Goal: Task Accomplishment & Management: Manage account settings

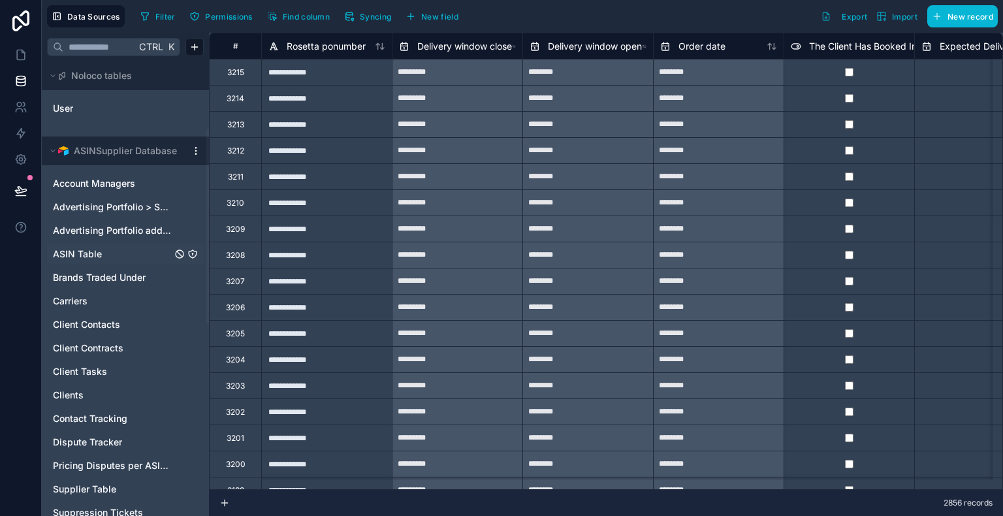
scroll to position [157, 0]
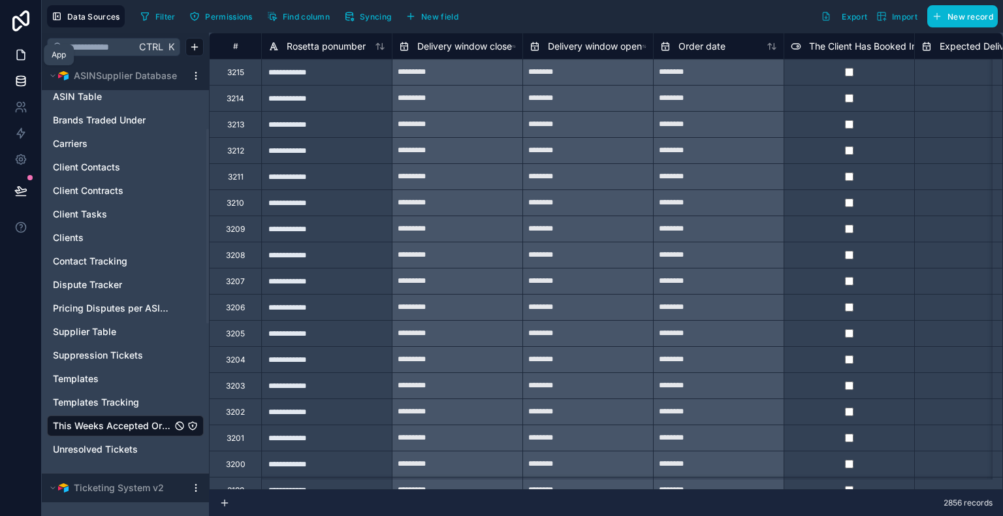
click at [11, 52] on link at bounding box center [20, 55] width 41 height 26
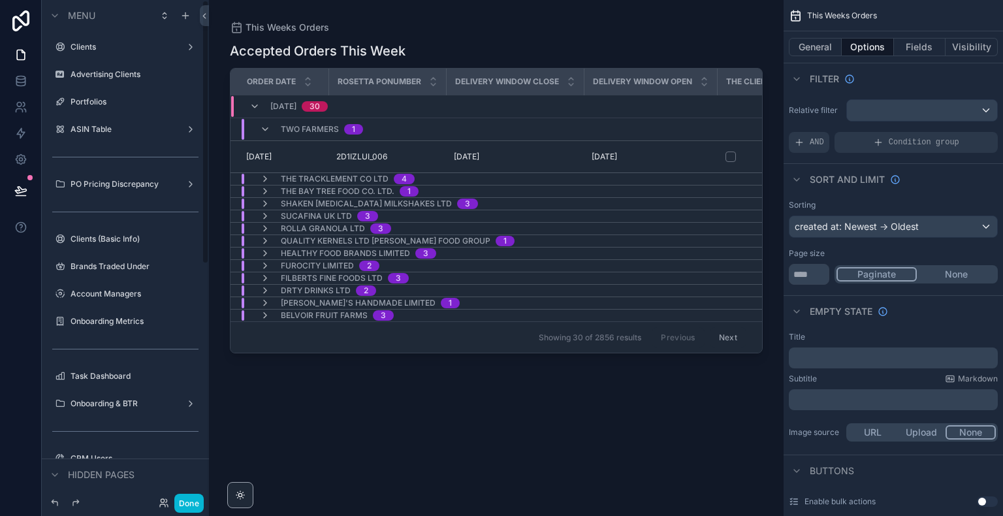
drag, startPoint x: 206, startPoint y: 294, endPoint x: 199, endPoint y: 77, distance: 216.8
click at [199, 77] on div "Menu Clients Advertising Clients Portfolios ASIN Table PO Pricing Discrepancy C…" at bounding box center [125, 250] width 167 height 500
click at [386, 416] on div "scrollable content" at bounding box center [496, 250] width 574 height 500
click at [119, 328] on div "Onboarding Metrics" at bounding box center [126, 321] width 110 height 16
click at [96, 318] on label "Onboarding Metrics" at bounding box center [123, 321] width 104 height 10
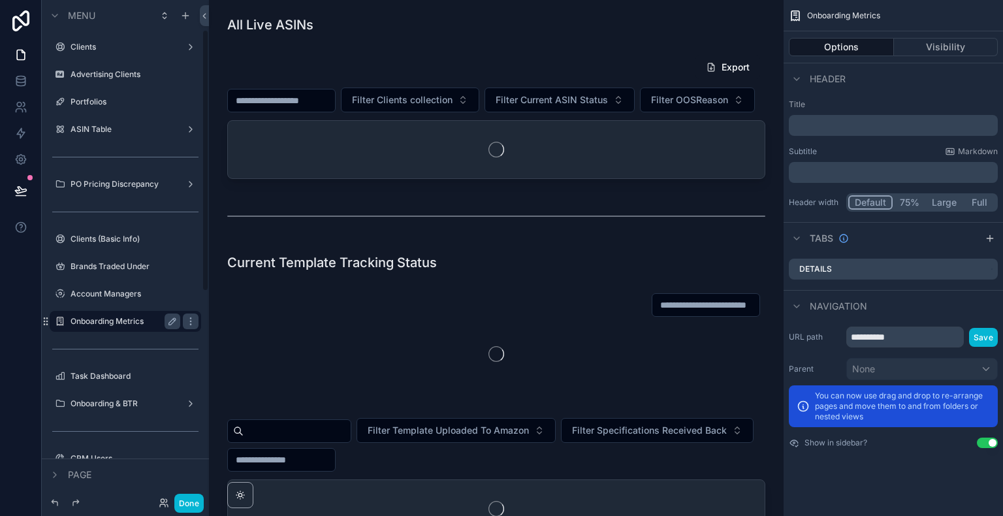
scroll to position [57, 0]
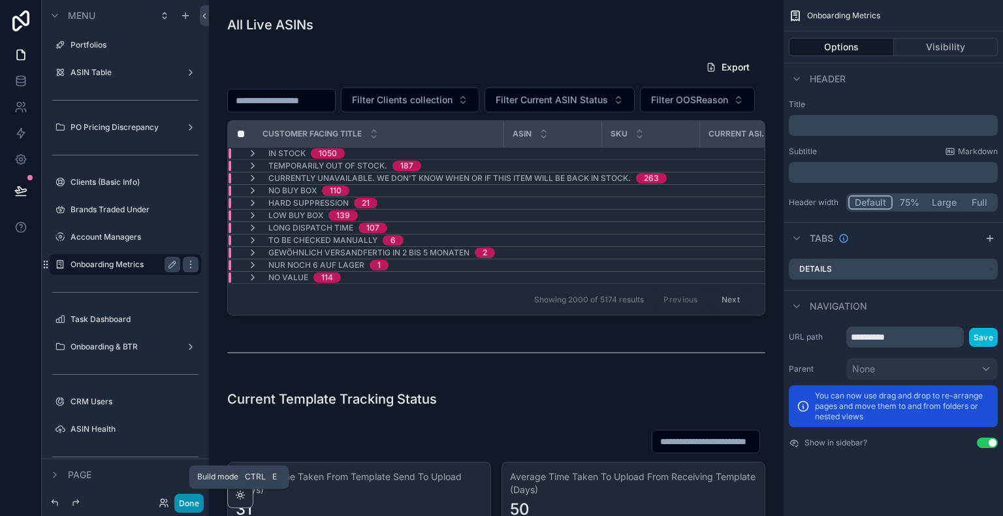
click at [196, 505] on button "Done" at bounding box center [188, 503] width 29 height 19
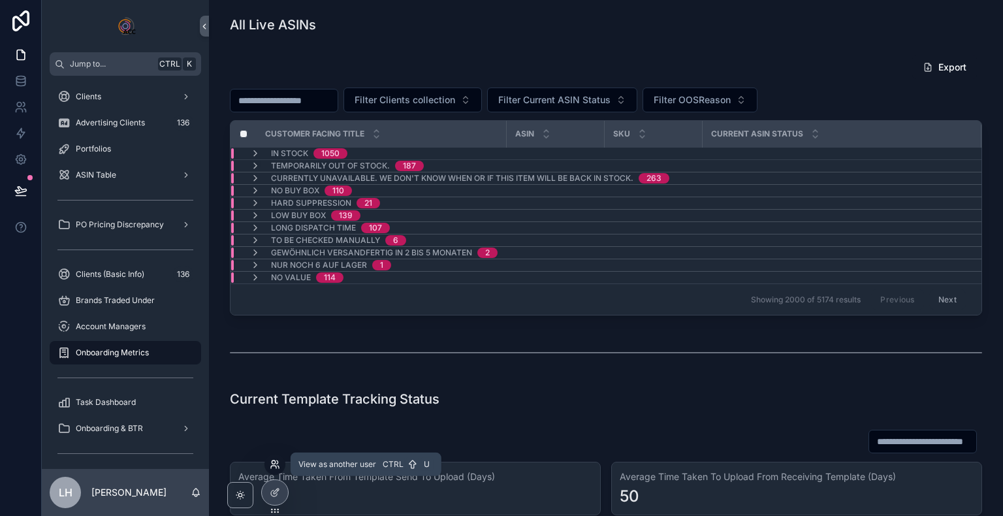
click at [276, 466] on icon at bounding box center [275, 464] width 10 height 10
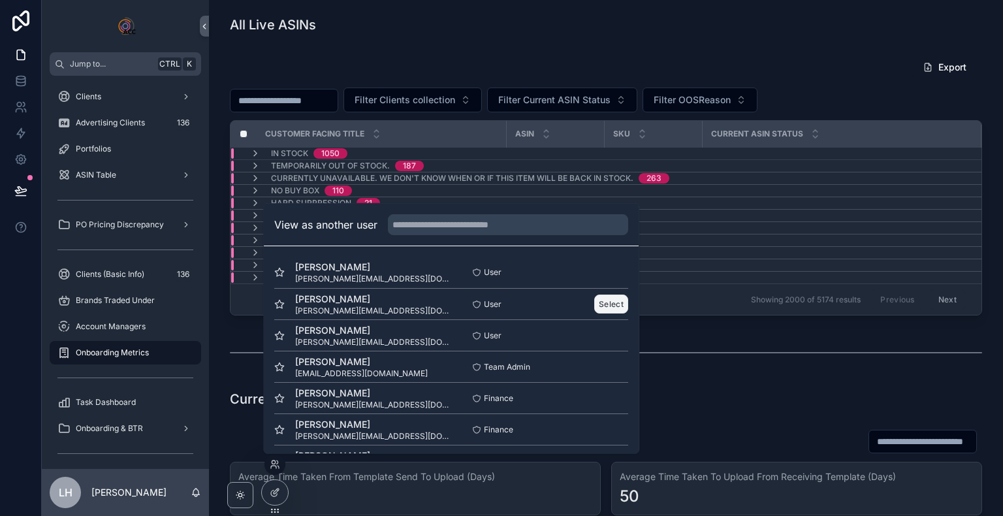
click at [604, 309] on button "Select" at bounding box center [611, 303] width 34 height 19
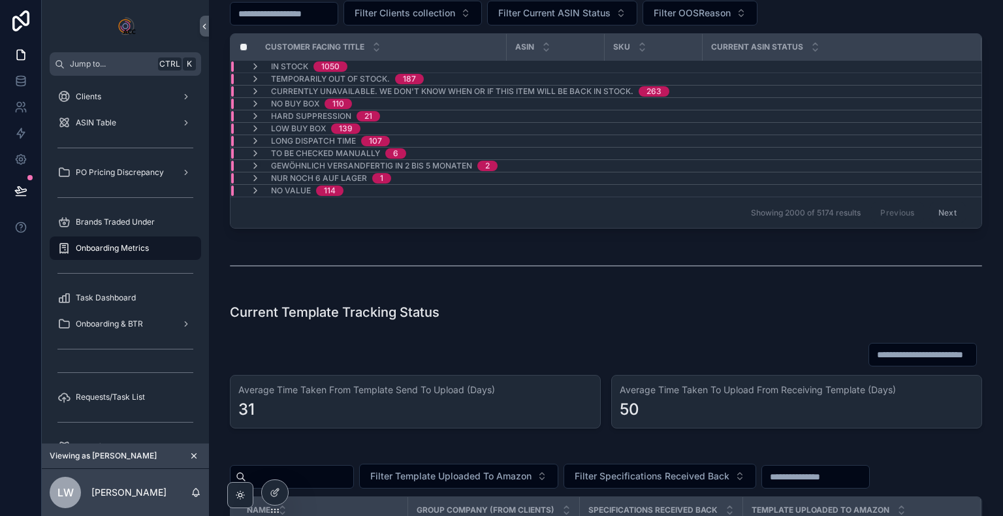
scroll to position [63, 0]
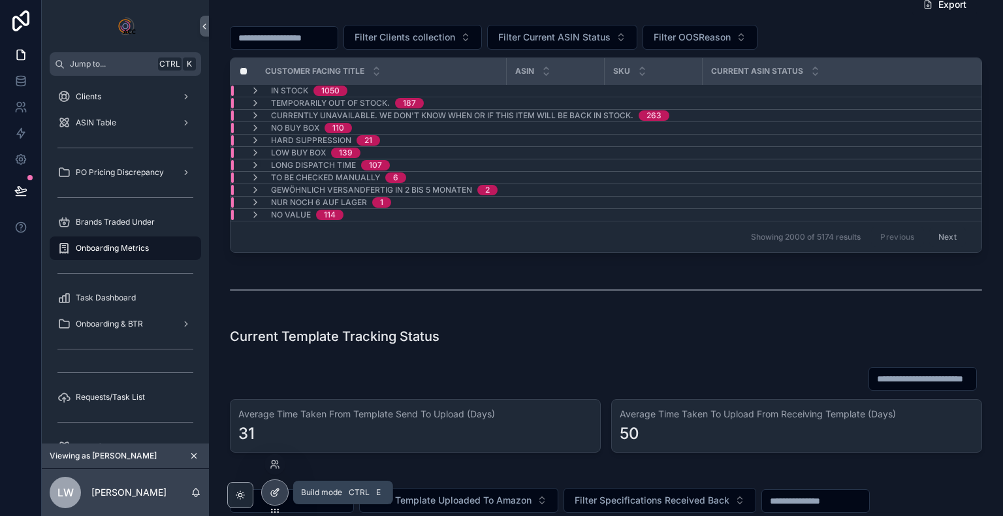
click at [274, 490] on icon at bounding box center [275, 492] width 10 height 10
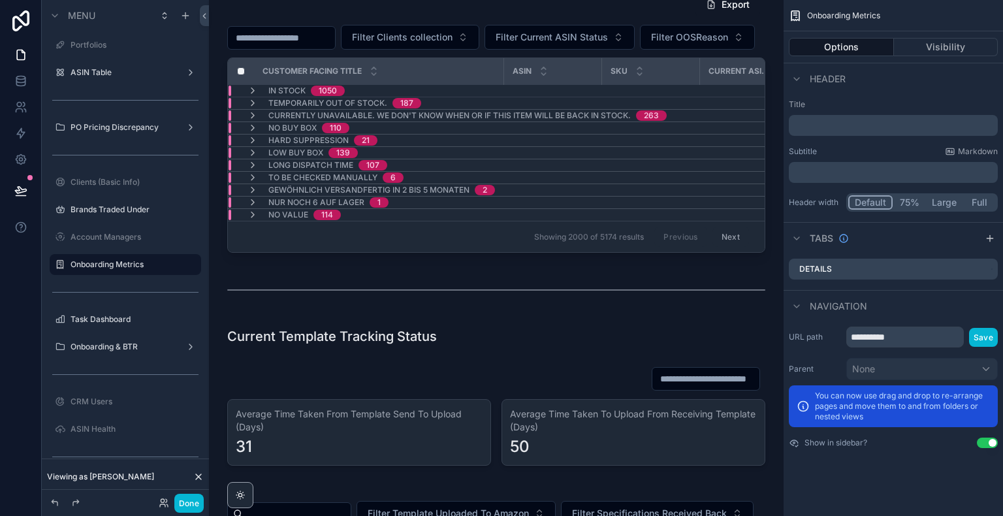
scroll to position [0, 0]
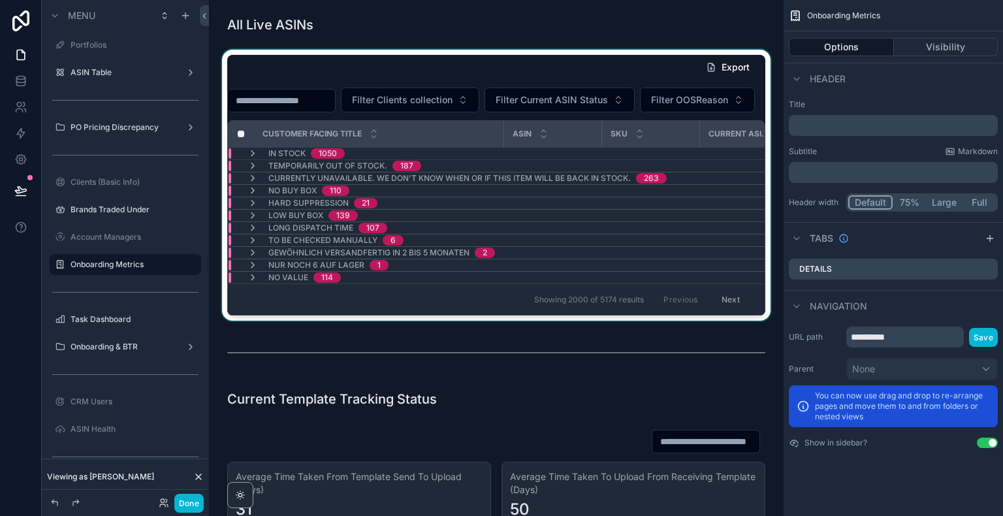
click at [646, 125] on div "scrollable content" at bounding box center [496, 185] width 554 height 271
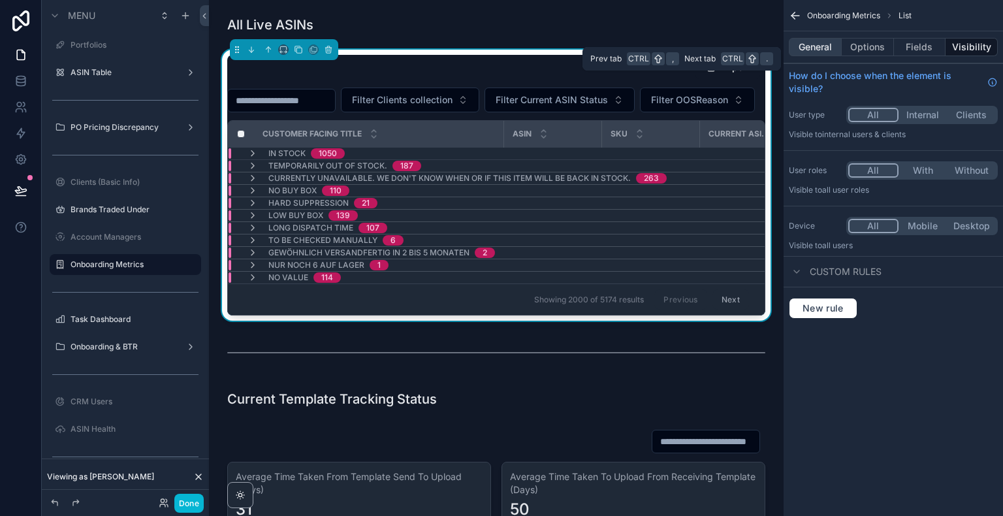
click at [815, 48] on button "General" at bounding box center [815, 47] width 53 height 18
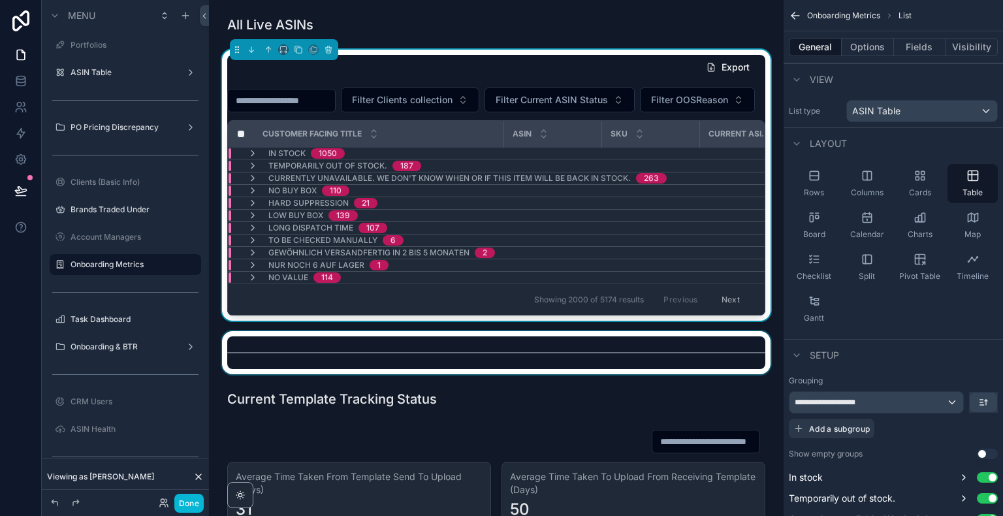
click at [586, 374] on div "scrollable content" at bounding box center [496, 352] width 554 height 43
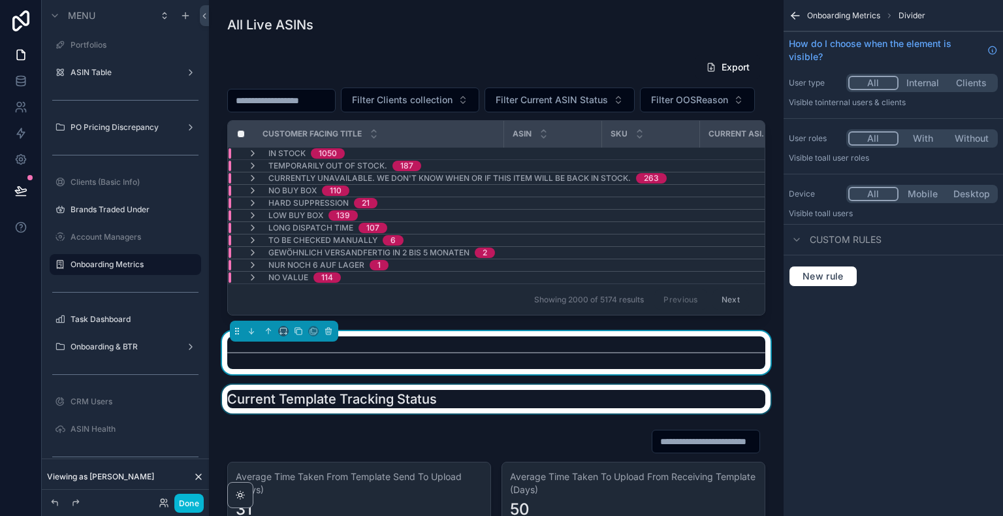
click at [539, 413] on div "scrollable content" at bounding box center [496, 398] width 554 height 29
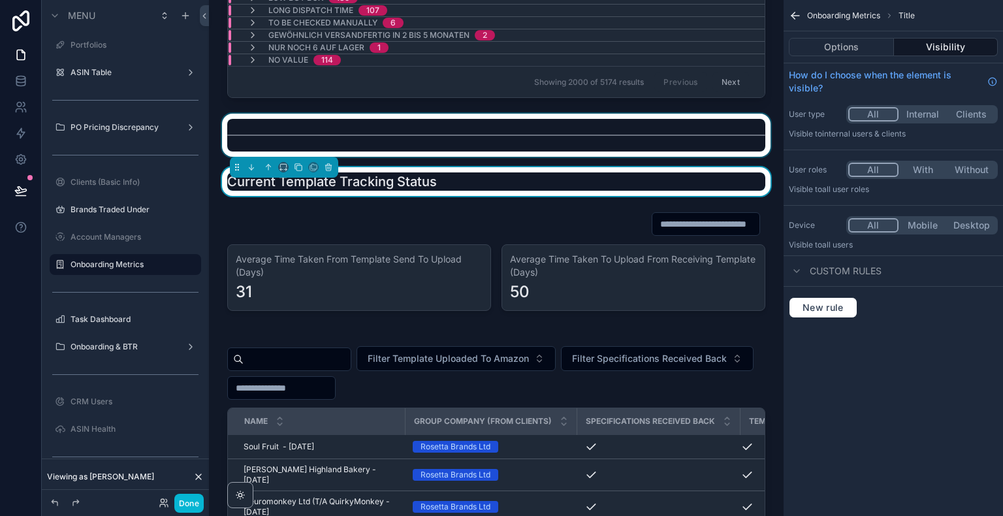
scroll to position [201, 0]
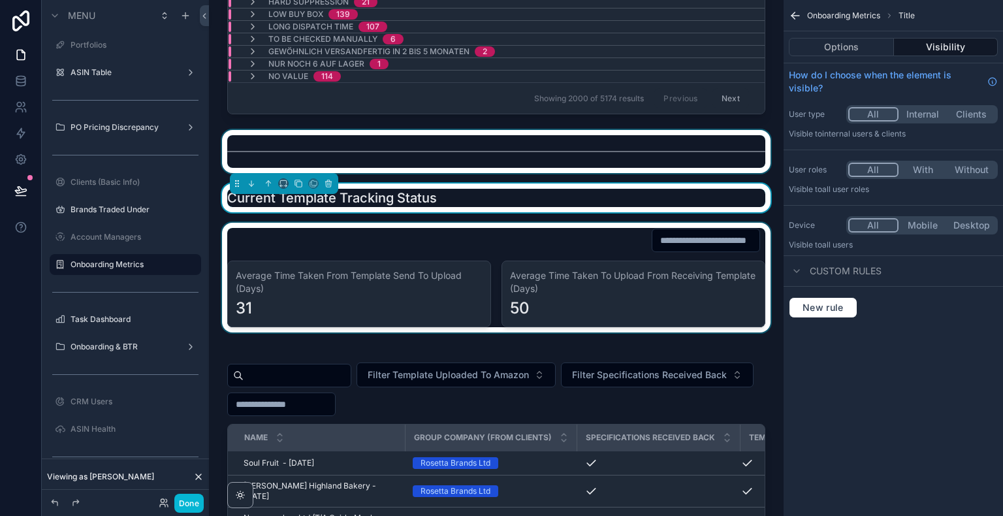
click at [606, 332] on div "scrollable content" at bounding box center [496, 278] width 554 height 110
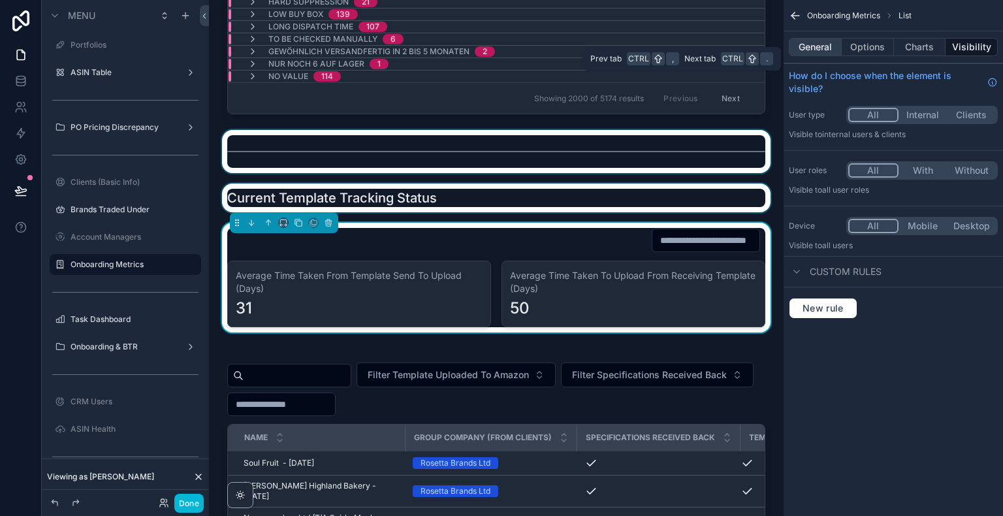
click at [819, 50] on button "General" at bounding box center [815, 47] width 53 height 18
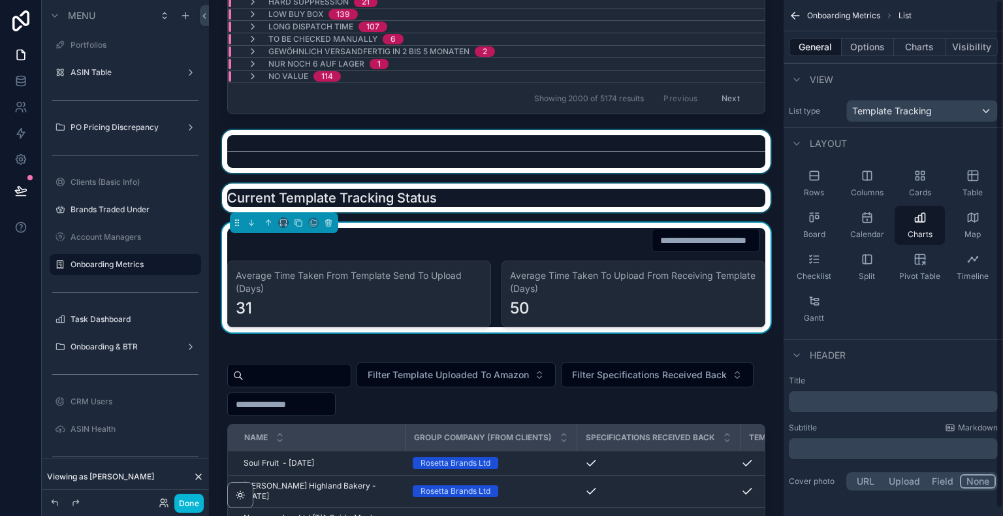
scroll to position [8, 0]
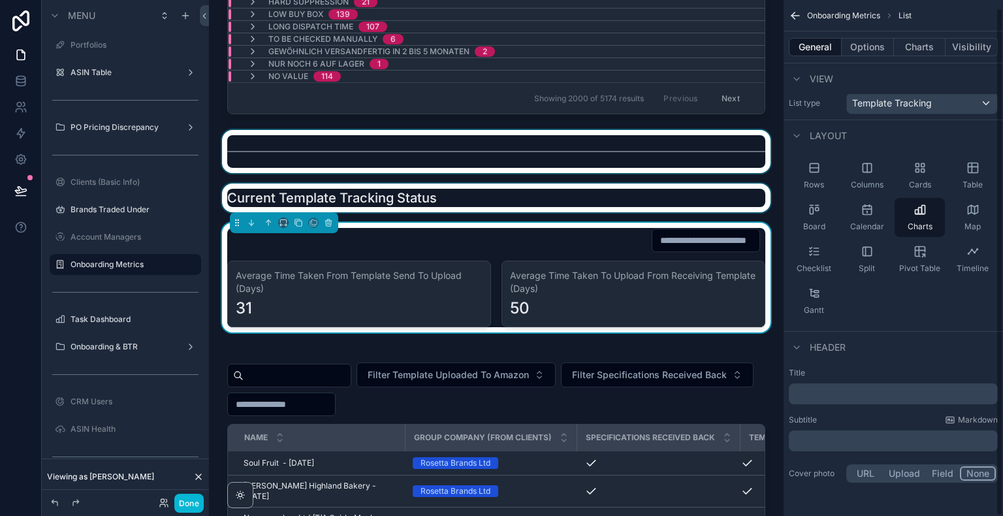
drag, startPoint x: 997, startPoint y: 125, endPoint x: 1002, endPoint y: 367, distance: 242.2
click at [1002, 367] on div "Onboarding Metrics List General Options Charts Visibility View List type Templa…" at bounding box center [892, 258] width 219 height 516
click at [864, 42] on button "Options" at bounding box center [867, 47] width 52 height 18
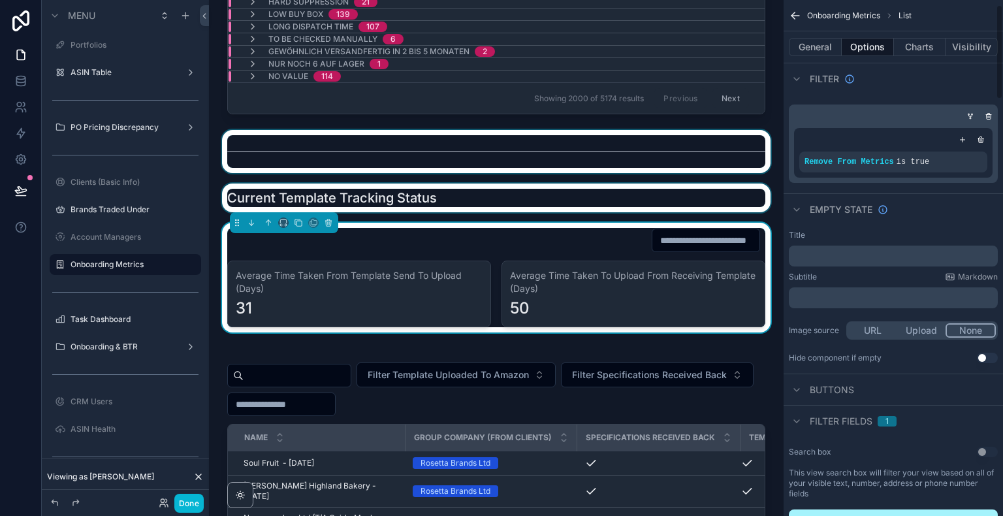
scroll to position [0, 0]
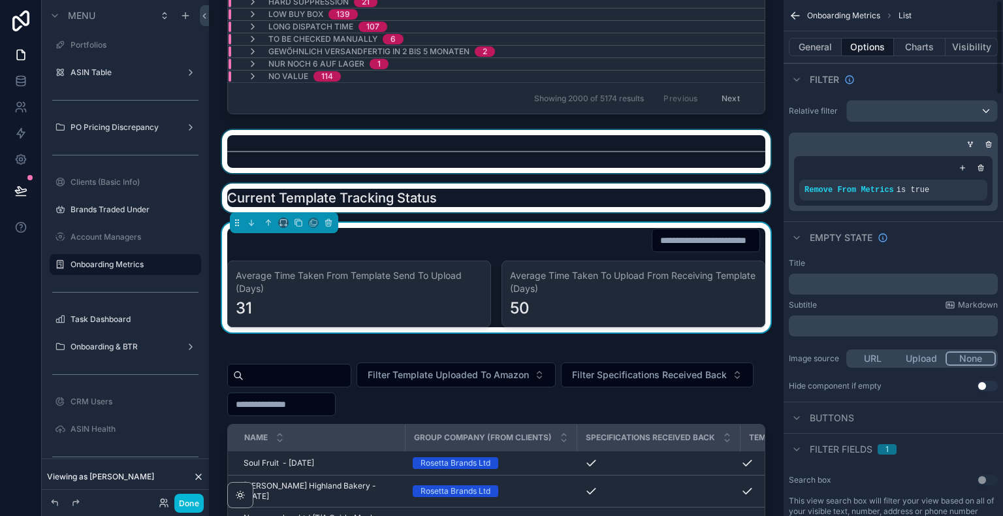
drag, startPoint x: 1000, startPoint y: 76, endPoint x: 997, endPoint y: 25, distance: 51.6
click at [997, 25] on div "Onboarding Metrics List General Options Charts Visibility Filter Relative filte…" at bounding box center [892, 258] width 219 height 516
click at [926, 48] on button "Charts" at bounding box center [920, 47] width 52 height 18
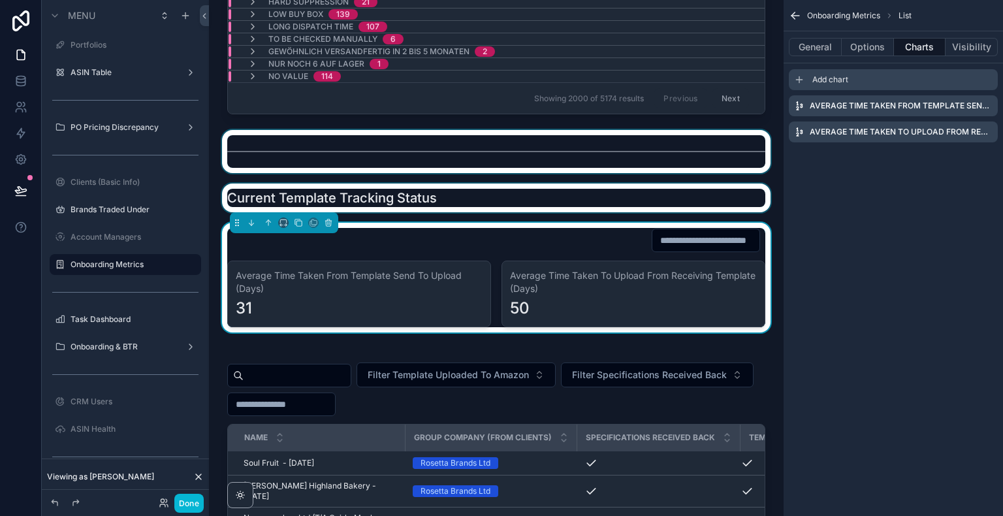
click at [893, 80] on div "Add chart" at bounding box center [893, 79] width 209 height 21
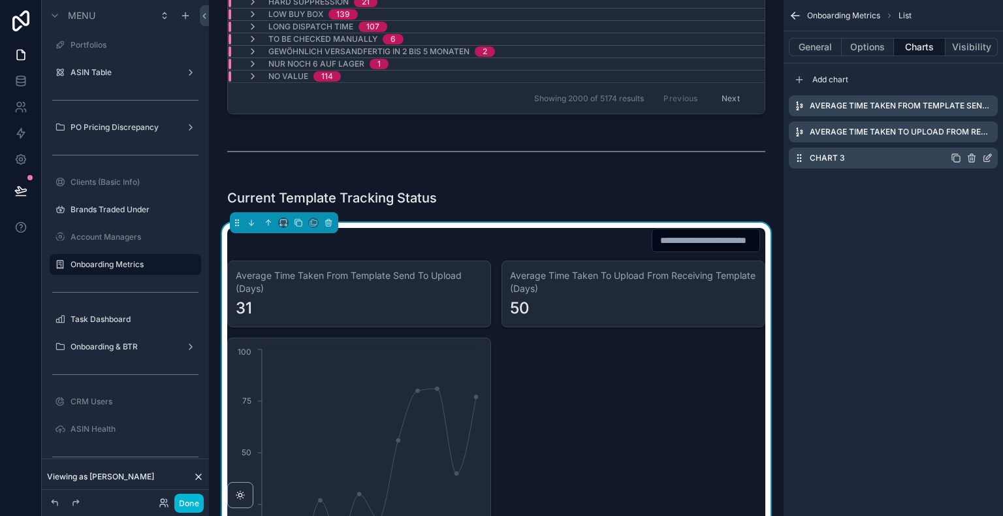
click at [970, 155] on icon "scrollable content" at bounding box center [971, 155] width 3 height 2
click at [964, 138] on icon at bounding box center [966, 137] width 10 height 10
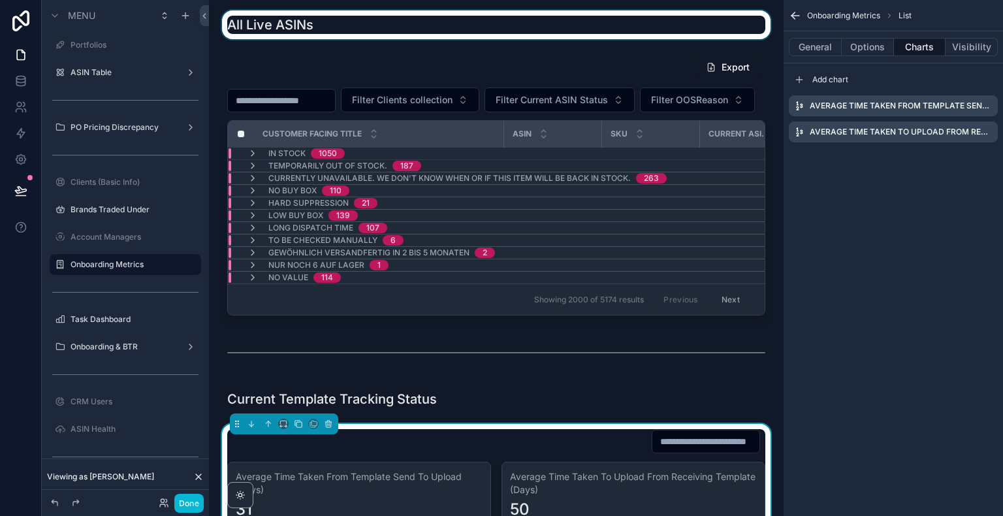
click at [524, 39] on div "scrollable content" at bounding box center [496, 24] width 554 height 29
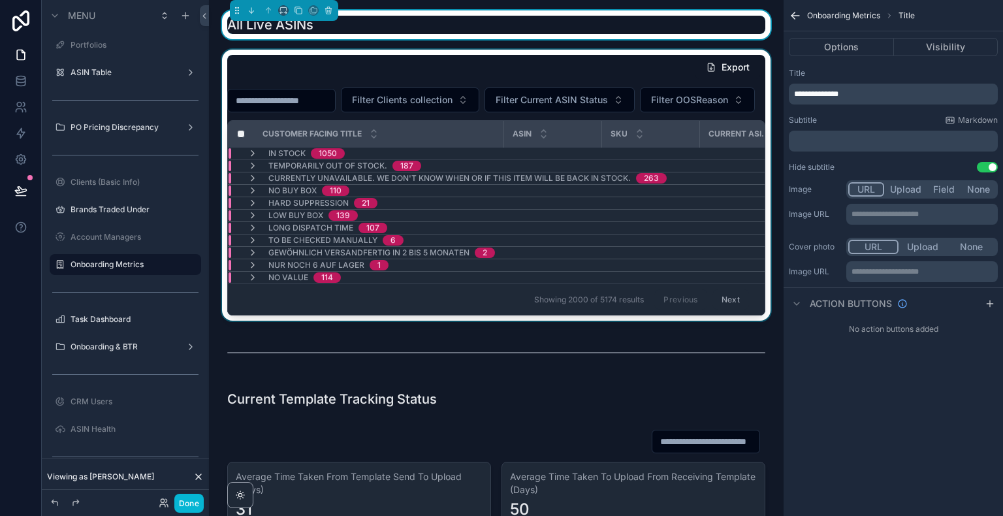
click at [465, 61] on div "scrollable content" at bounding box center [496, 185] width 554 height 271
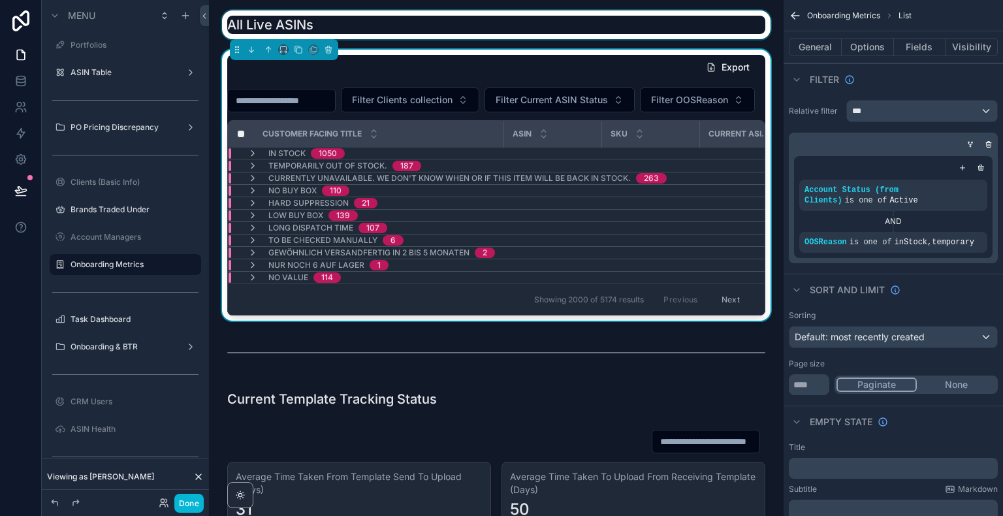
click at [0, 375] on div at bounding box center [21, 258] width 42 height 516
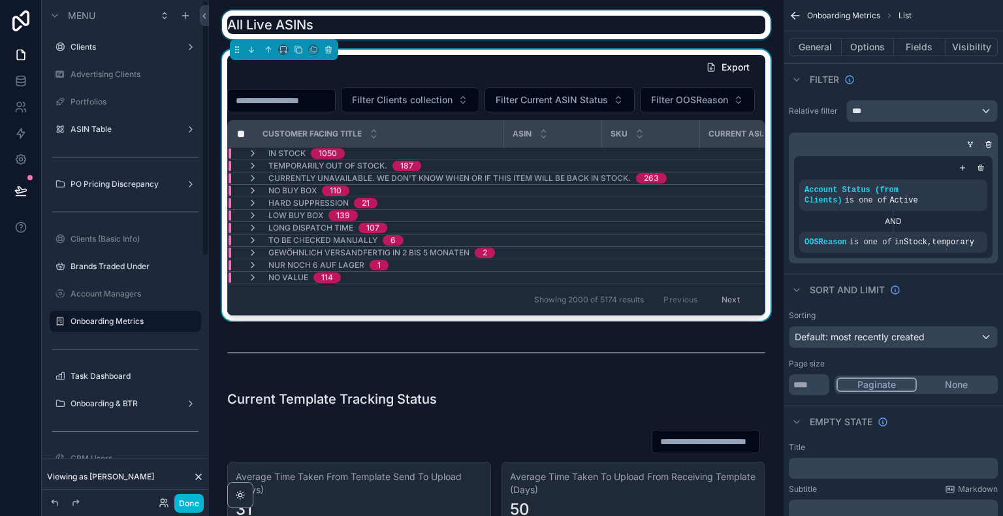
drag, startPoint x: 206, startPoint y: 219, endPoint x: 204, endPoint y: 58, distance: 161.3
click at [204, 58] on div "Menu Clients Advertising Clients Portfolios ASIN Table PO Pricing Discrepancy C…" at bounding box center [125, 250] width 167 height 500
click at [120, 46] on label "Clients" at bounding box center [123, 47] width 104 height 10
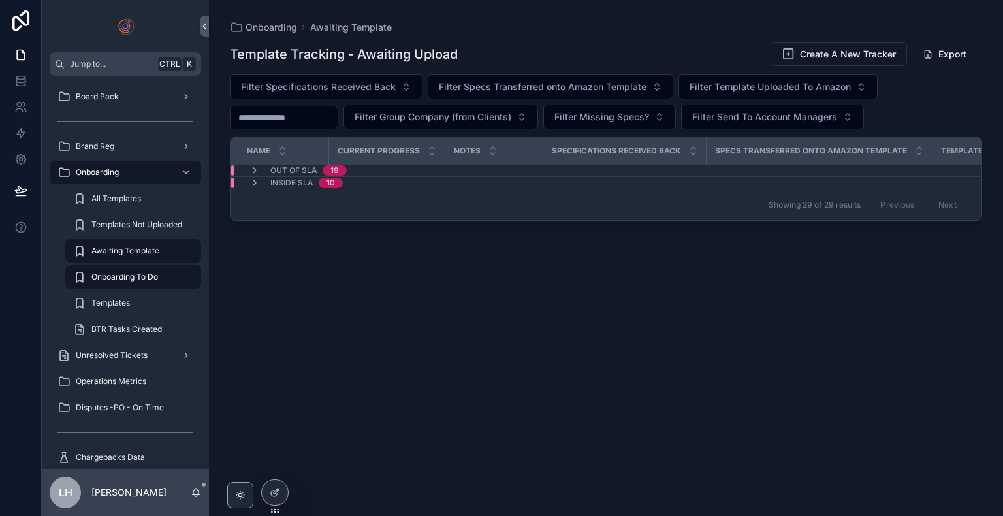
click at [135, 219] on span "Templates Not Uploaded" at bounding box center [136, 224] width 91 height 10
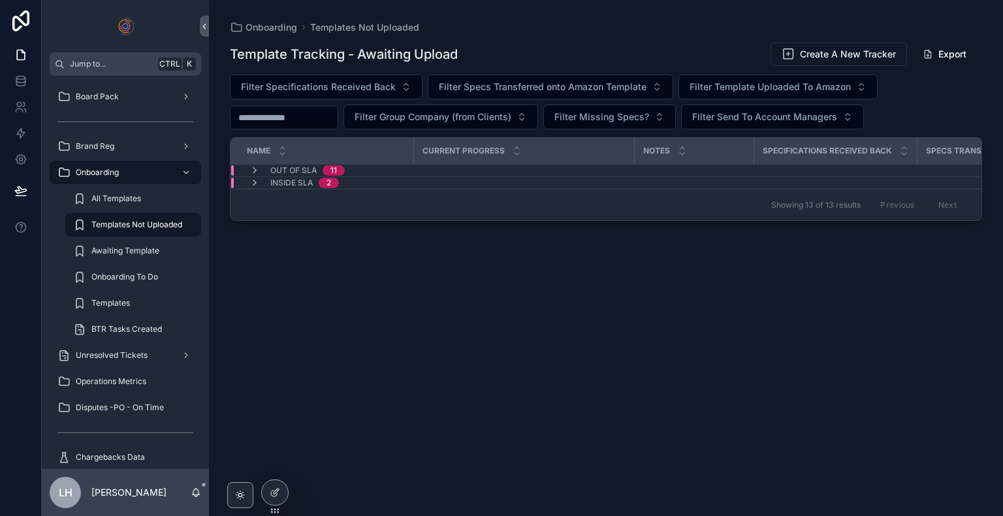
scroll to position [37, 0]
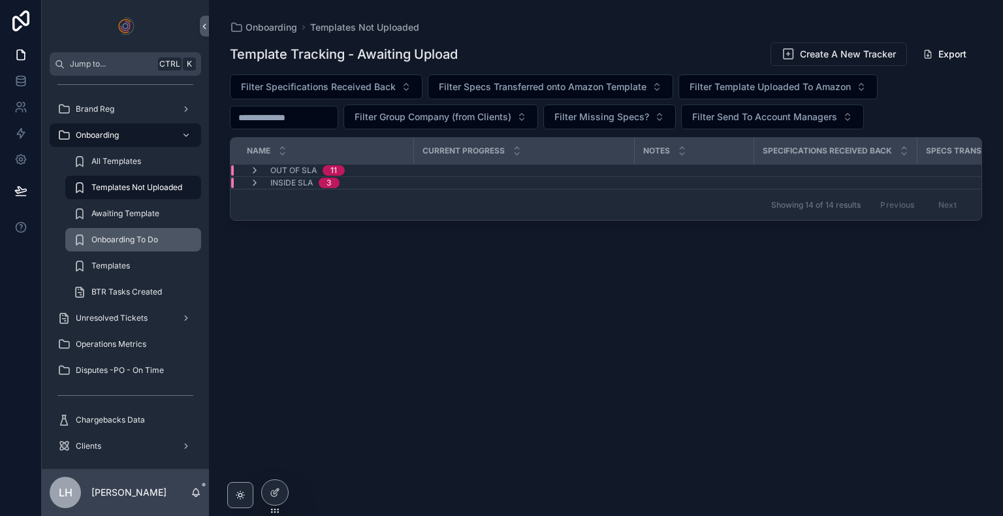
click at [125, 242] on span "Onboarding To Do" at bounding box center [124, 239] width 67 height 10
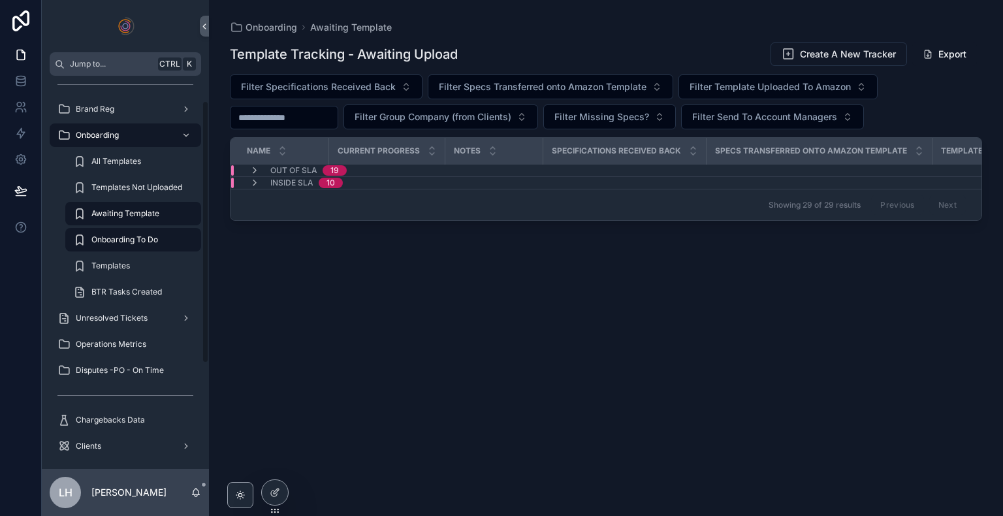
click at [379, 293] on div "Template Tracking - Awaiting Upload Create A New Tracker Export Filter Specific…" at bounding box center [606, 267] width 752 height 466
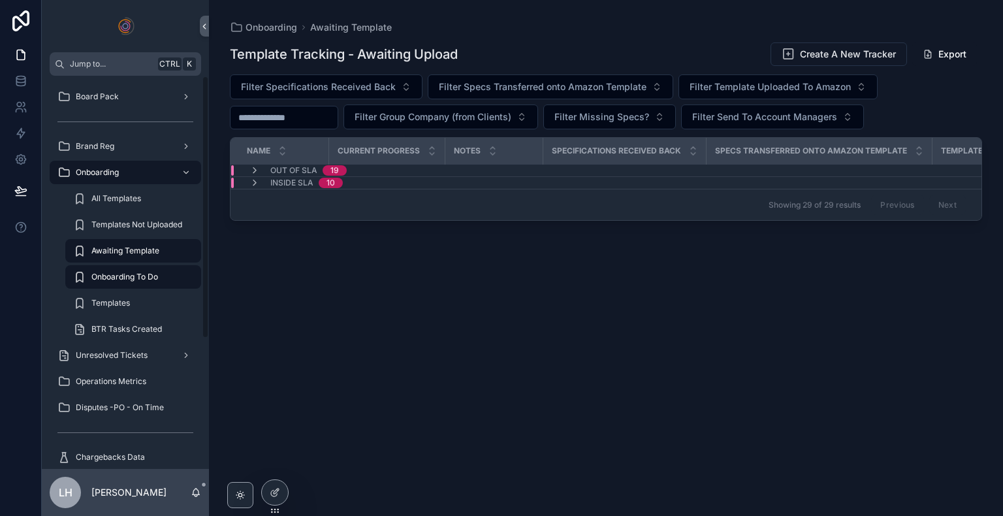
drag, startPoint x: 203, startPoint y: 247, endPoint x: 228, endPoint y: -17, distance: 265.0
click at [228, 0] on html "Jump to... Ctrl K Board Pack Brand Reg Onboarding All Templates Templates Not U…" at bounding box center [501, 258] width 1003 height 516
click at [121, 303] on span "Templates" at bounding box center [110, 303] width 39 height 10
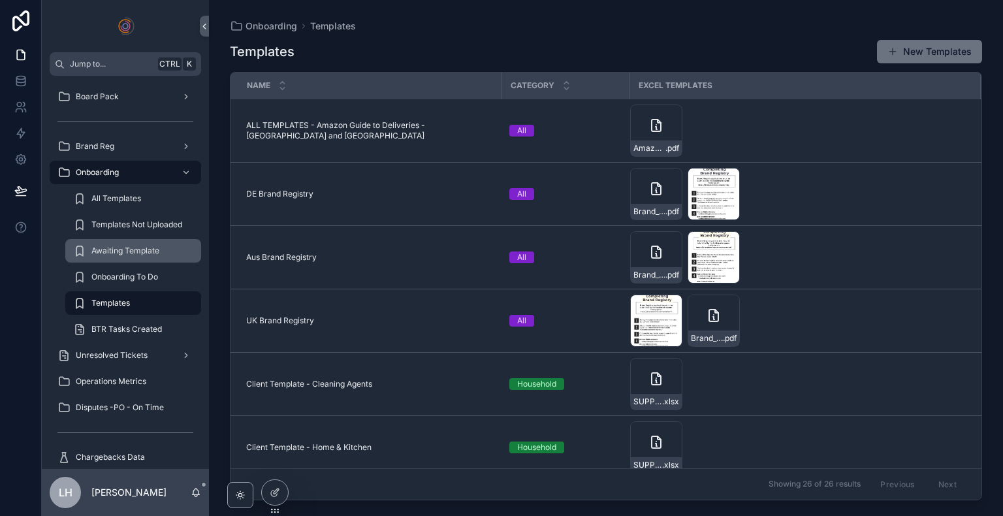
click at [136, 251] on span "Awaiting Template" at bounding box center [125, 250] width 68 height 10
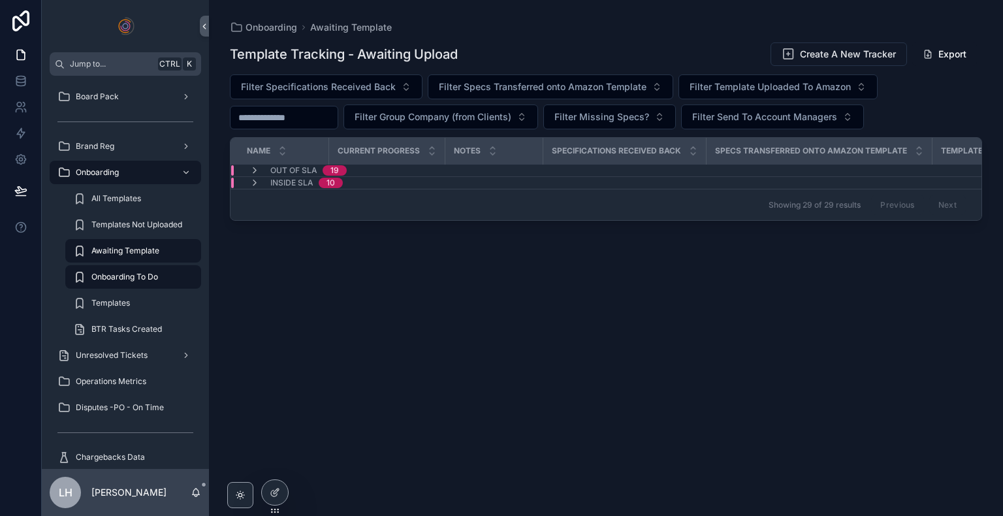
click at [187, 247] on div "Awaiting Template" at bounding box center [133, 250] width 120 height 21
click at [277, 492] on icon at bounding box center [275, 492] width 10 height 10
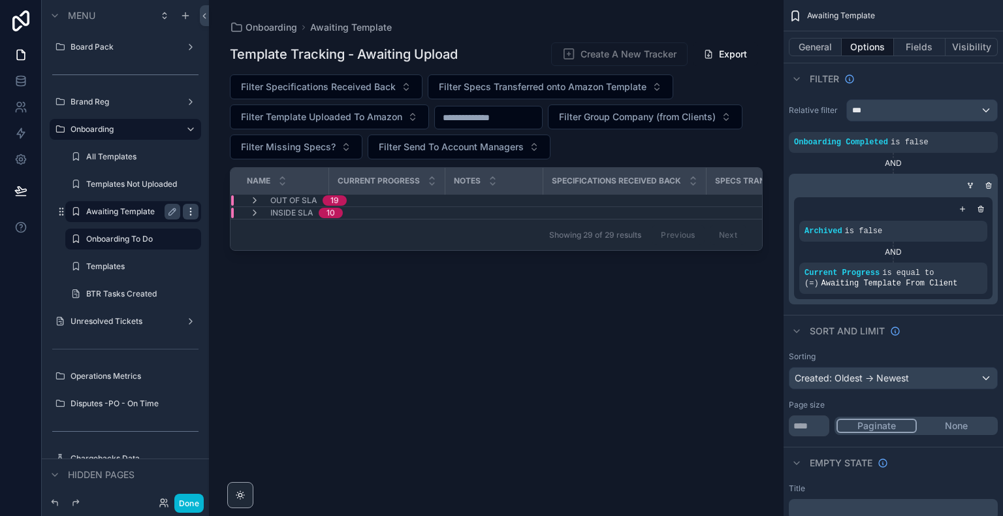
click at [191, 213] on icon "scrollable content" at bounding box center [190, 211] width 10 height 10
click at [239, 246] on span "Remove" at bounding box center [249, 244] width 35 height 13
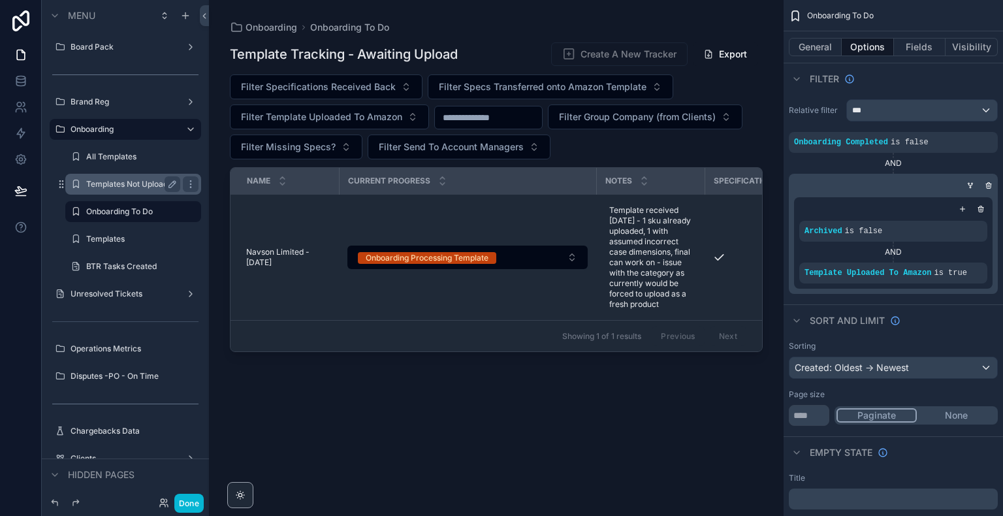
click at [136, 181] on label "Templates Not Uploaded" at bounding box center [131, 184] width 91 height 10
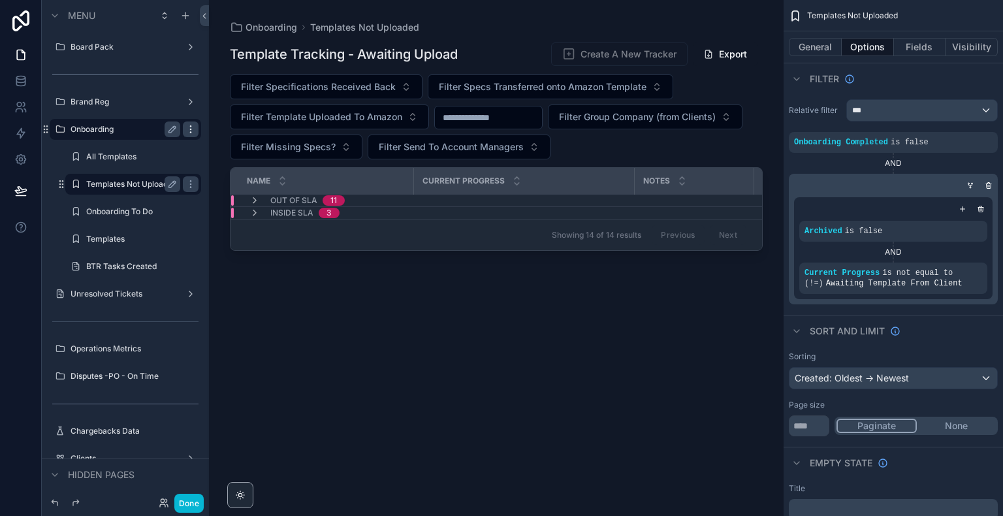
click at [191, 131] on icon "scrollable content" at bounding box center [190, 129] width 10 height 10
click at [187, 181] on icon "scrollable content" at bounding box center [190, 184] width 10 height 10
click at [228, 199] on div "Clone" at bounding box center [237, 198] width 40 height 13
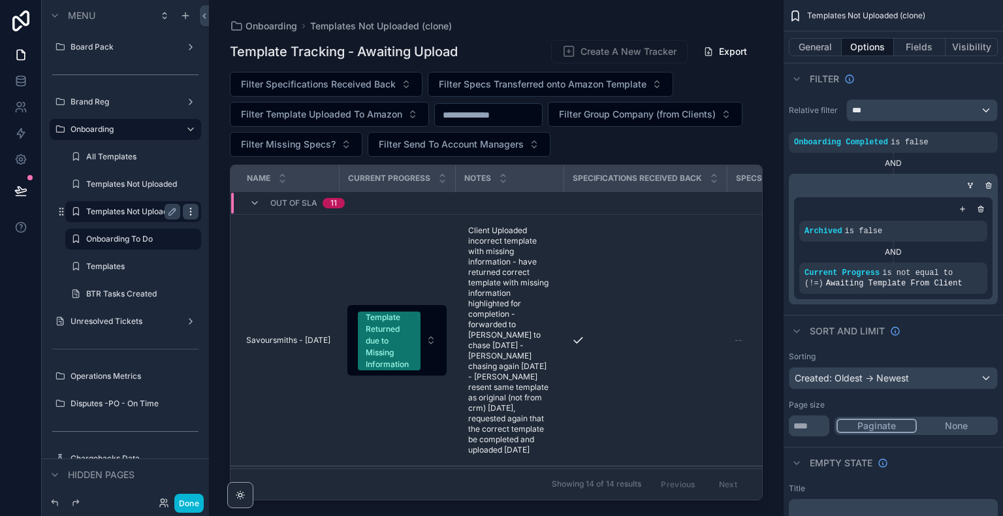
click at [193, 213] on icon "scrollable content" at bounding box center [190, 211] width 10 height 10
click at [232, 221] on span "Remove" at bounding box center [249, 220] width 35 height 13
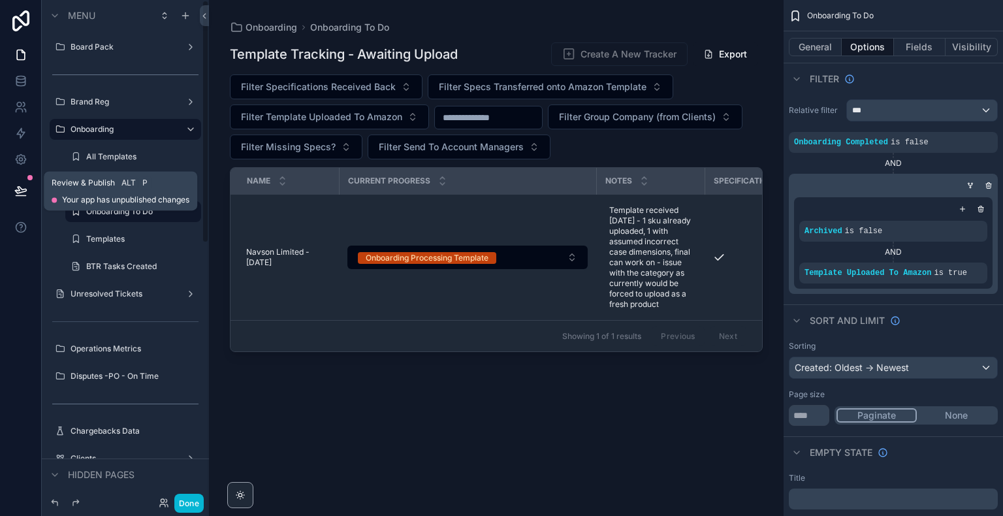
click at [18, 196] on icon at bounding box center [21, 196] width 10 height 0
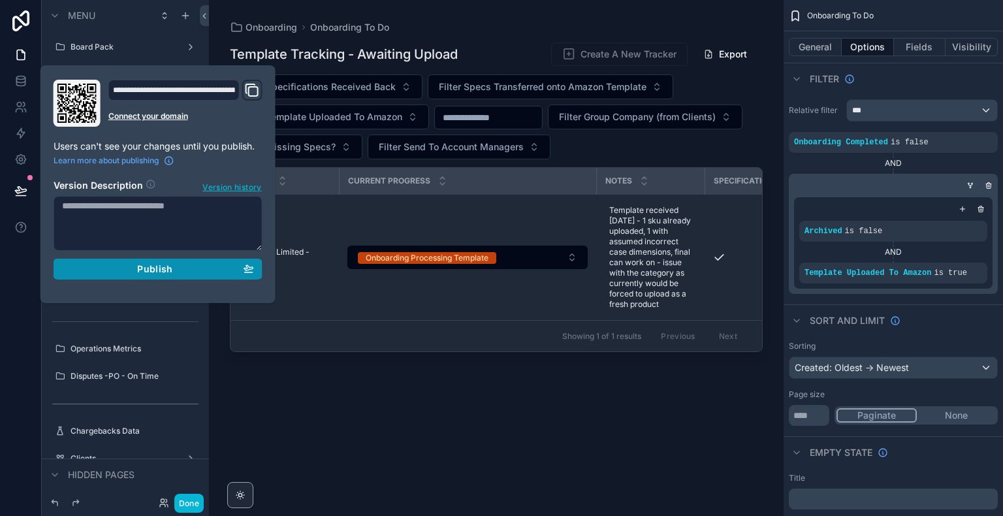
click at [147, 268] on span "Publish" at bounding box center [154, 269] width 35 height 12
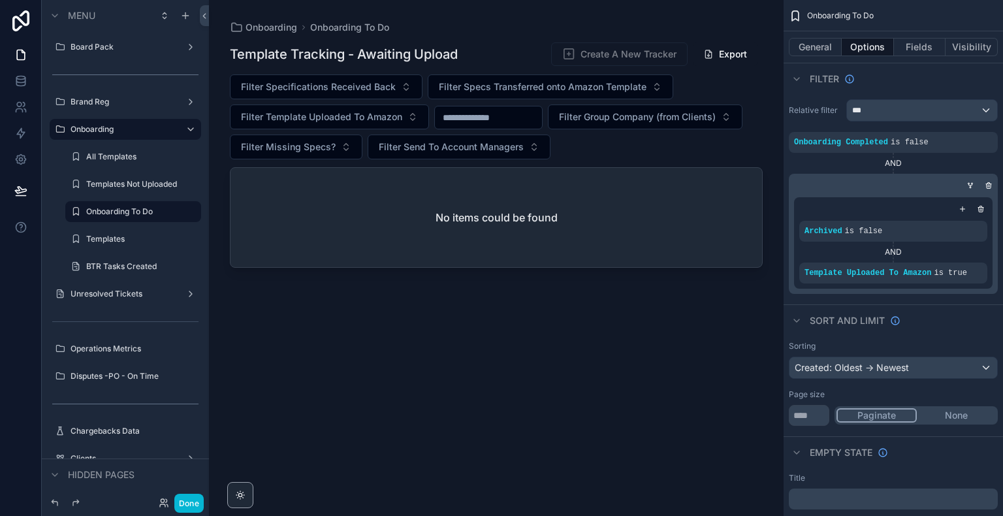
click at [284, 369] on div "scrollable content" at bounding box center [496, 250] width 574 height 500
click at [126, 176] on div "Templates Not Uploaded" at bounding box center [133, 184] width 94 height 16
click at [120, 183] on label "Templates Not Uploaded" at bounding box center [131, 184] width 91 height 10
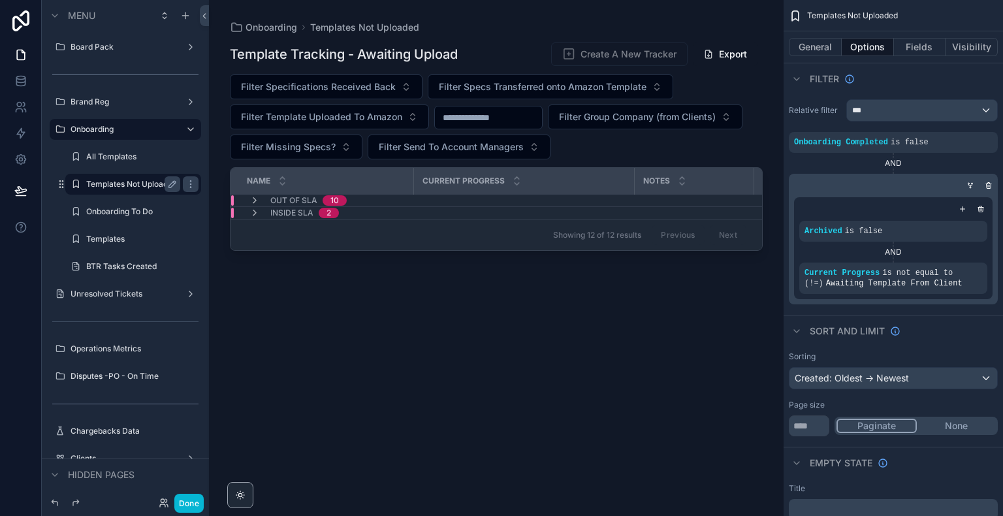
click at [354, 317] on div "scrollable content" at bounding box center [496, 250] width 574 height 500
click at [354, 317] on div "Template Tracking - Awaiting Upload Create A New Tracker Export Filter Specific…" at bounding box center [496, 267] width 533 height 466
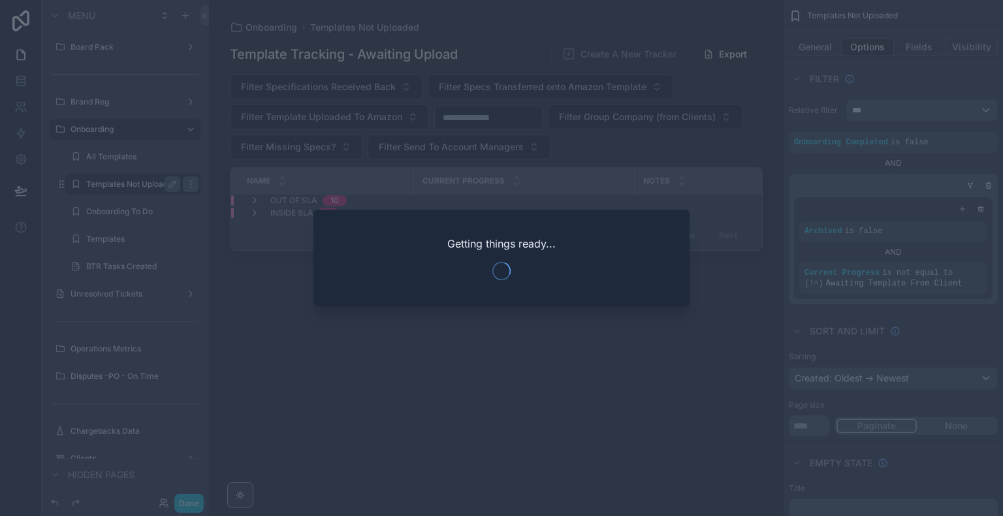
click at [265, 367] on div at bounding box center [501, 258] width 1003 height 516
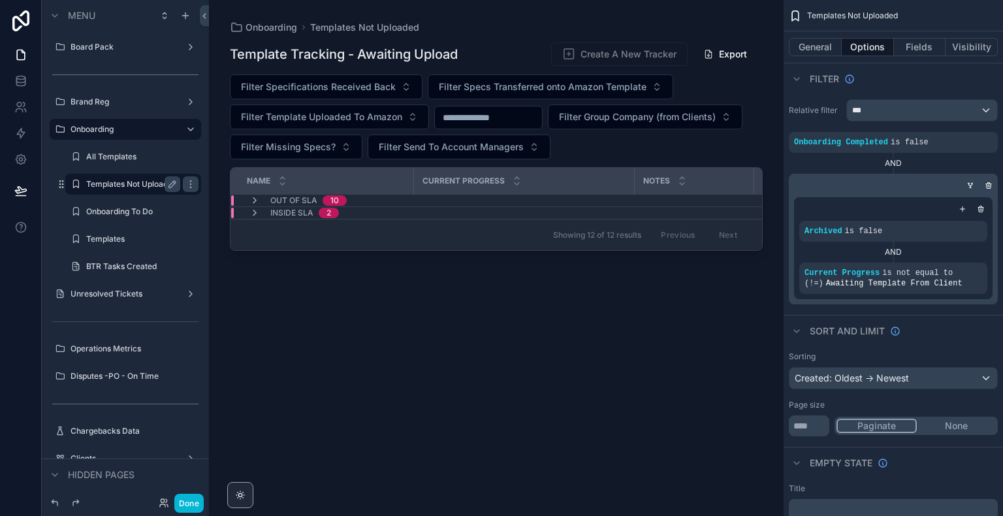
click at [265, 367] on div "Template Tracking - Awaiting Upload Create A New Tracker Export Filter Specific…" at bounding box center [496, 267] width 533 height 466
click at [252, 202] on icon "scrollable content" at bounding box center [254, 200] width 10 height 10
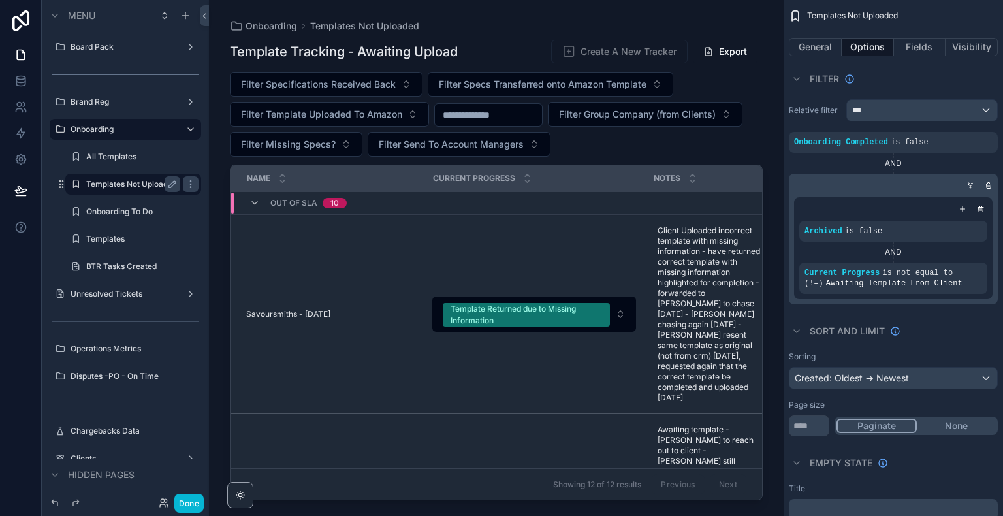
click at [772, 229] on div "Onboarding Templates Not Uploaded Template Tracking - Awaiting Upload Create A …" at bounding box center [496, 250] width 574 height 500
click at [127, 207] on label "Onboarding To Do" at bounding box center [130, 211] width 89 height 10
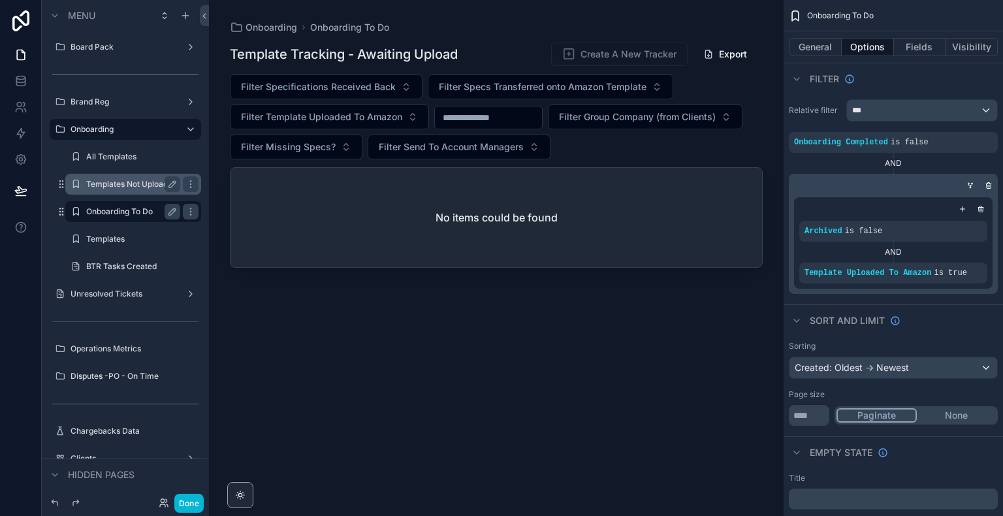
click at [128, 181] on label "Templates Not Uploaded" at bounding box center [131, 184] width 91 height 10
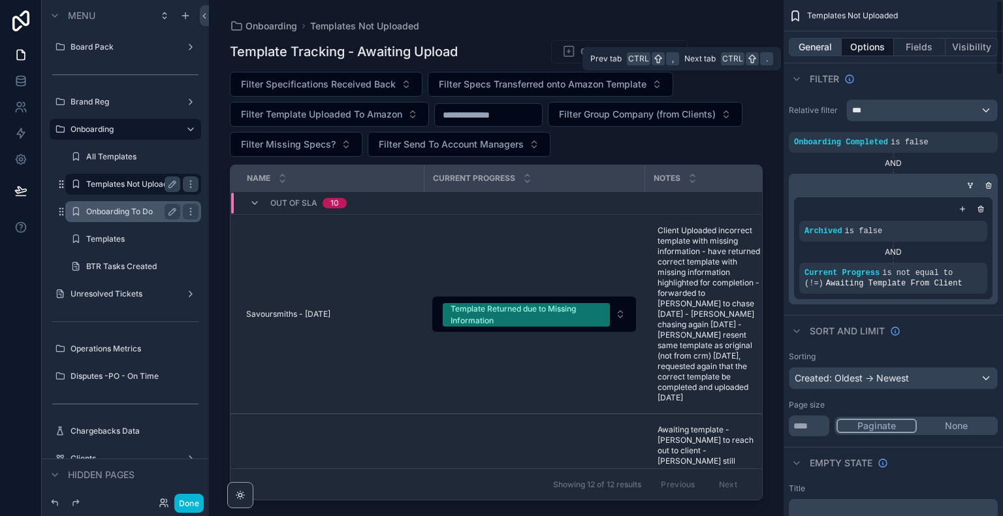
click at [807, 51] on button "General" at bounding box center [815, 47] width 53 height 18
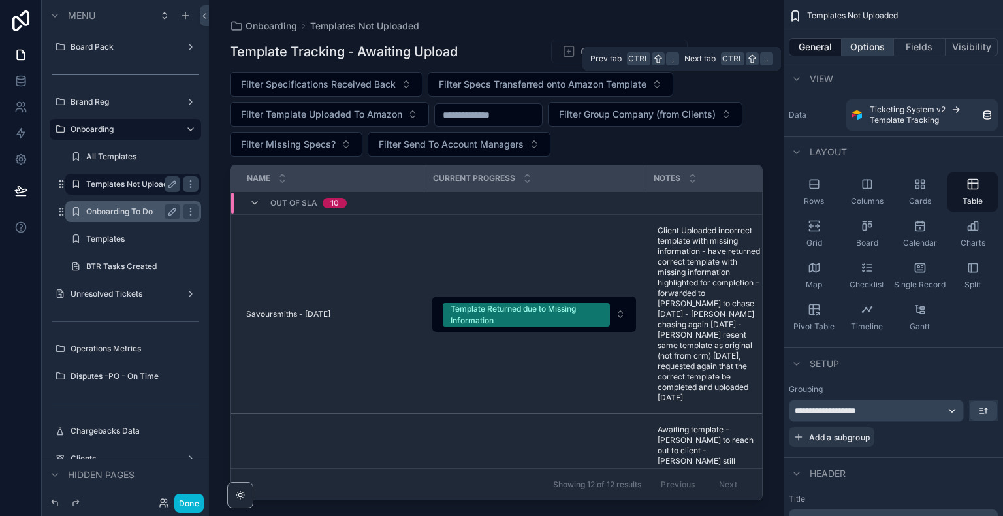
click at [862, 40] on button "Options" at bounding box center [867, 47] width 52 height 18
